Goal: Information Seeking & Learning: Learn about a topic

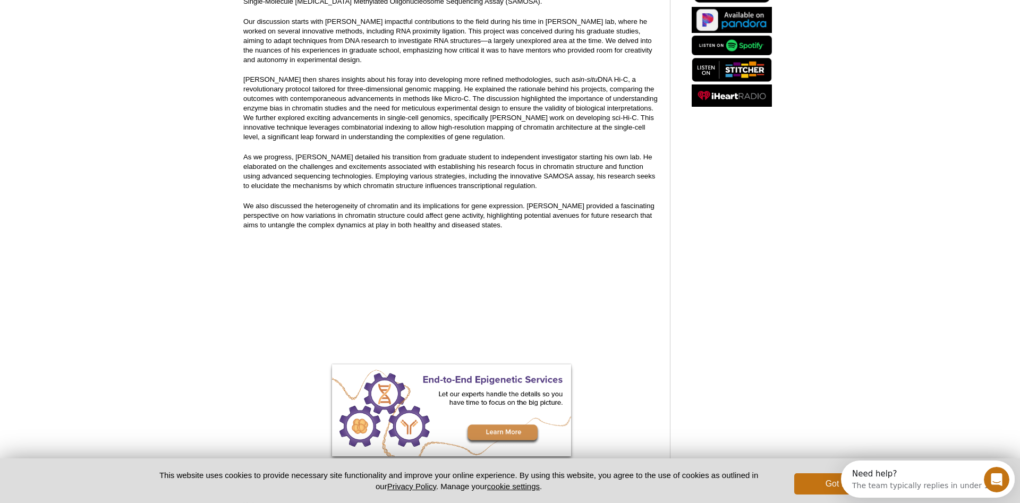
scroll to position [105, 0]
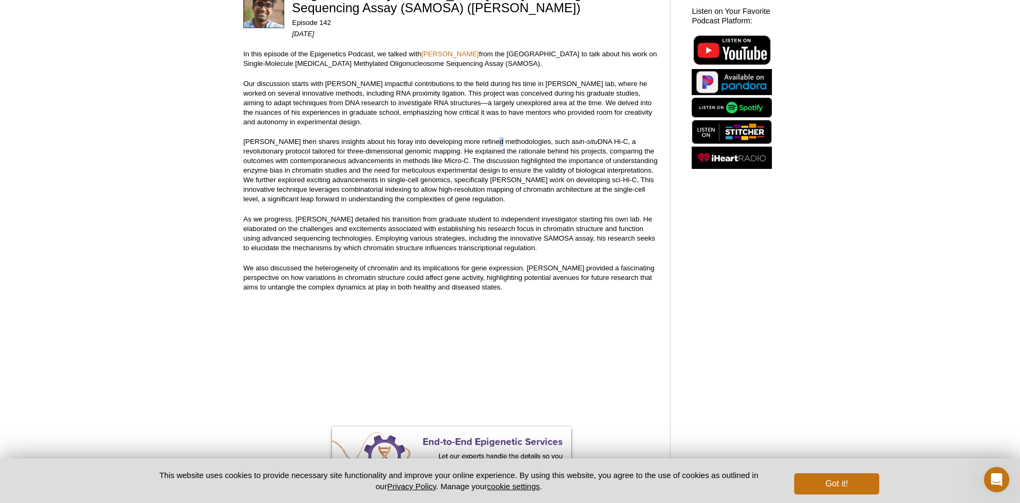
click at [492, 143] on p "Dr. Ramani then shares insights about his foray into developing more refined me…" at bounding box center [451, 170] width 416 height 67
click at [490, 202] on p "Dr. Ramani then shares insights about his foray into developing more refined me…" at bounding box center [451, 170] width 416 height 67
click at [496, 142] on p "Dr. Ramani then shares insights about his foray into developing more refined me…" at bounding box center [451, 170] width 416 height 67
click at [422, 142] on p "Dr. Ramani then shares insights about his foray into developing more refined me…" at bounding box center [451, 170] width 416 height 67
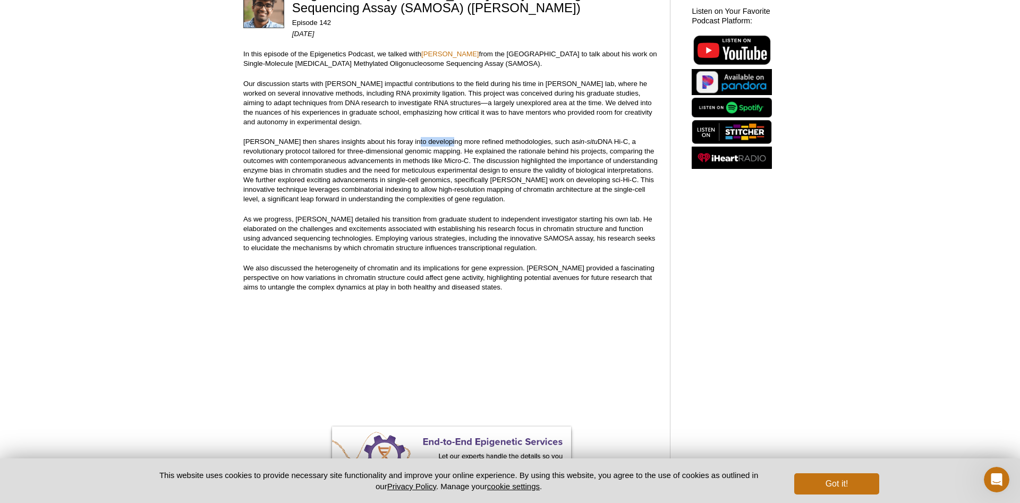
click at [422, 142] on p "Dr. Ramani then shares insights about his foray into developing more refined me…" at bounding box center [451, 170] width 416 height 67
click at [332, 143] on p "Dr. Ramani then shares insights about his foray into developing more refined me…" at bounding box center [451, 170] width 416 height 67
click at [296, 149] on p "Dr. Ramani then shares insights about his foray into developing more refined me…" at bounding box center [451, 170] width 416 height 67
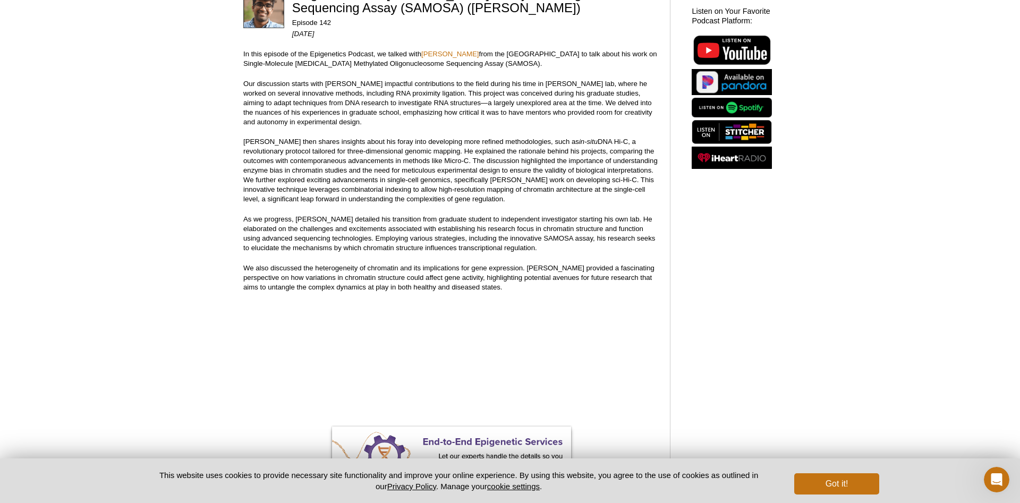
click at [376, 148] on p "Dr. Ramani then shares insights about his foray into developing more refined me…" at bounding box center [451, 170] width 416 height 67
drag, startPoint x: 361, startPoint y: 154, endPoint x: 354, endPoint y: 153, distance: 6.4
click at [360, 154] on p "Dr. Ramani then shares insights about his foray into developing more refined me…" at bounding box center [451, 170] width 416 height 67
drag, startPoint x: 346, startPoint y: 151, endPoint x: 405, endPoint y: 149, distance: 59.0
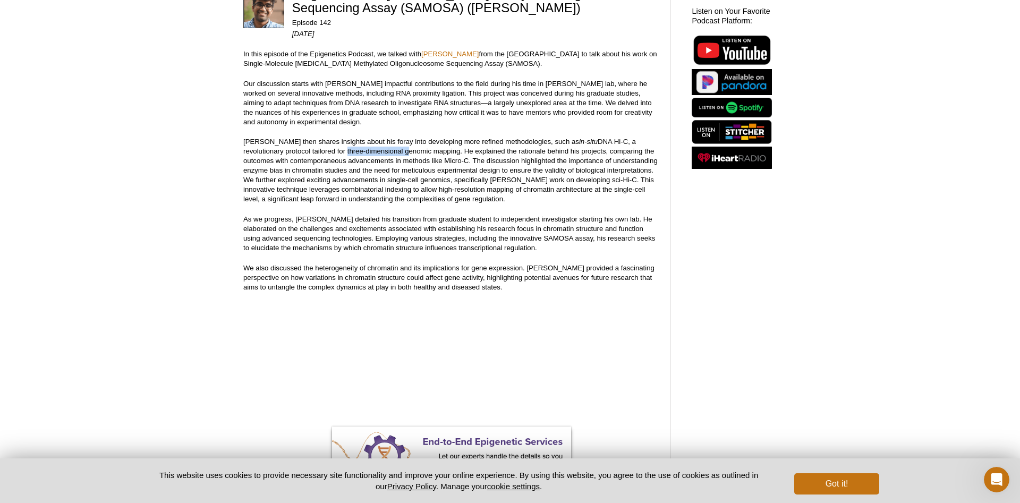
click at [405, 149] on p "Dr. Ramani then shares insights about his foray into developing more refined me…" at bounding box center [451, 170] width 416 height 67
click at [427, 152] on p "Dr. Ramani then shares insights about his foray into developing more refined me…" at bounding box center [451, 170] width 416 height 67
